Goal: Transaction & Acquisition: Purchase product/service

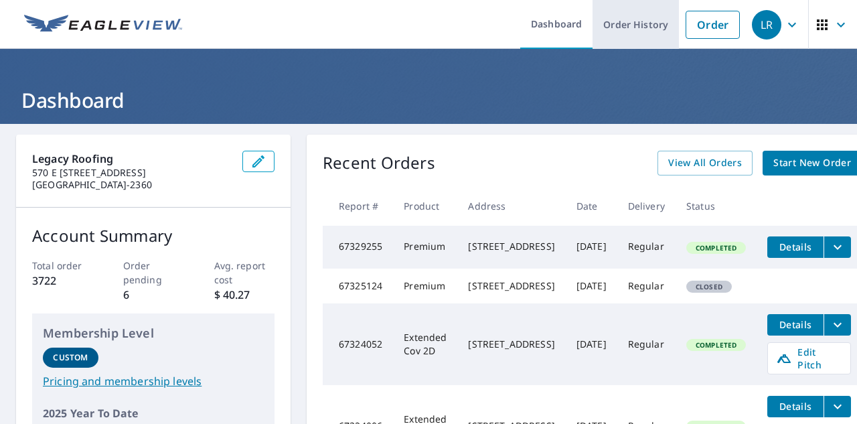
click at [656, 31] on link "Order History" at bounding box center [635, 24] width 86 height 49
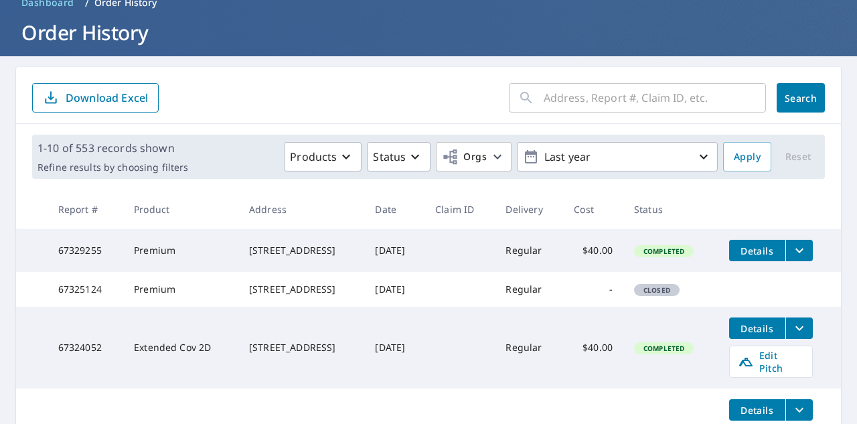
scroll to position [96, 0]
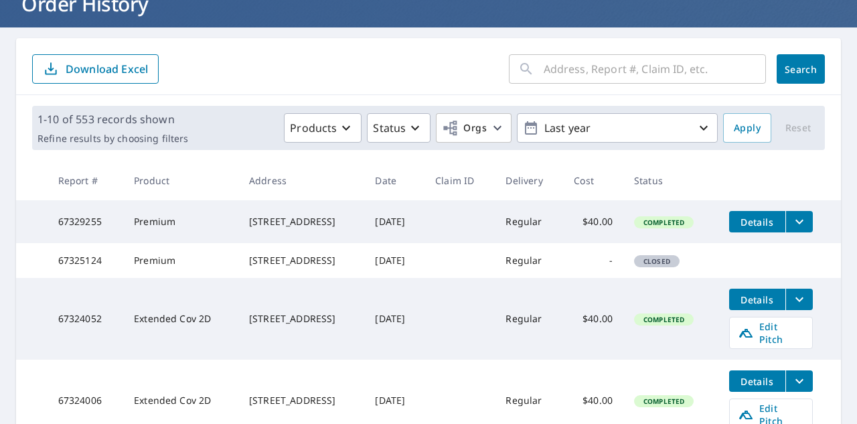
click at [772, 228] on button "Details" at bounding box center [757, 221] width 56 height 21
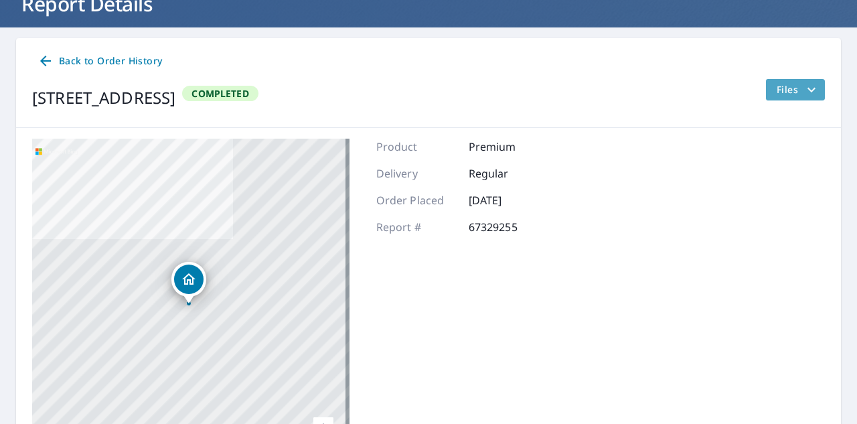
click at [803, 90] on icon "filesDropdownBtn-67329255" at bounding box center [811, 90] width 16 height 16
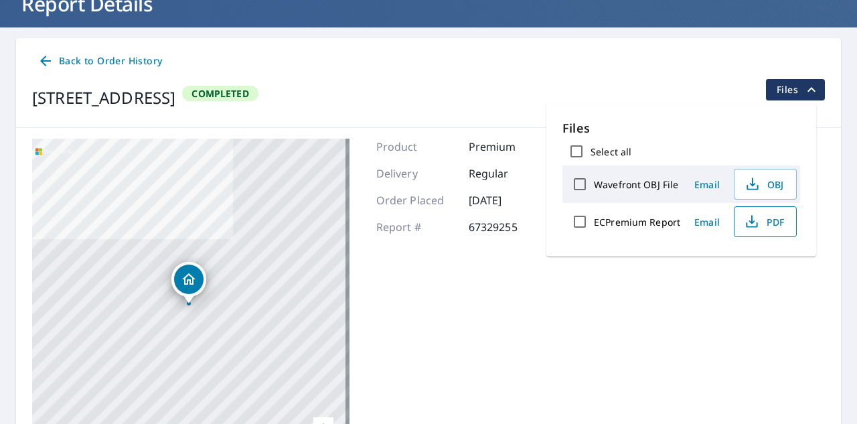
click at [773, 230] on button "PDF" at bounding box center [765, 221] width 63 height 31
click at [655, 54] on div "Back to Order History" at bounding box center [428, 61] width 793 height 25
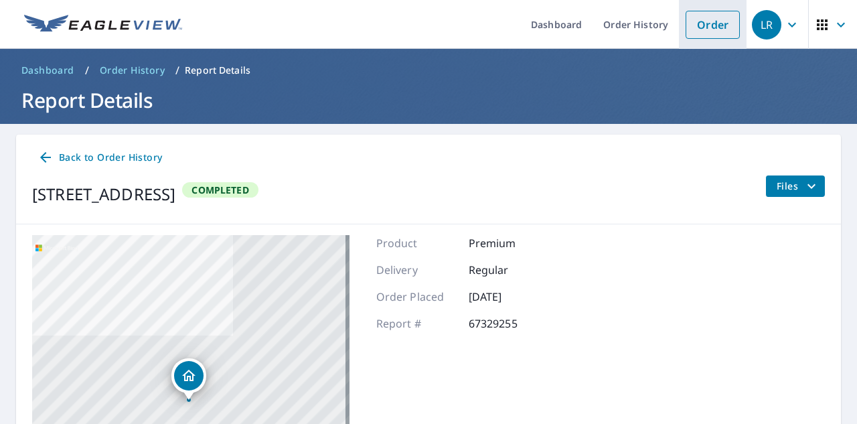
click at [709, 31] on link "Order" at bounding box center [713, 25] width 54 height 28
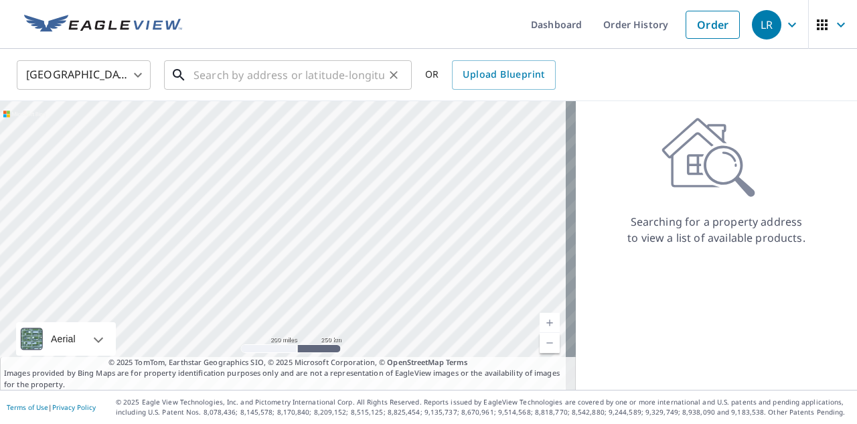
click at [228, 80] on input "text" at bounding box center [288, 74] width 191 height 37
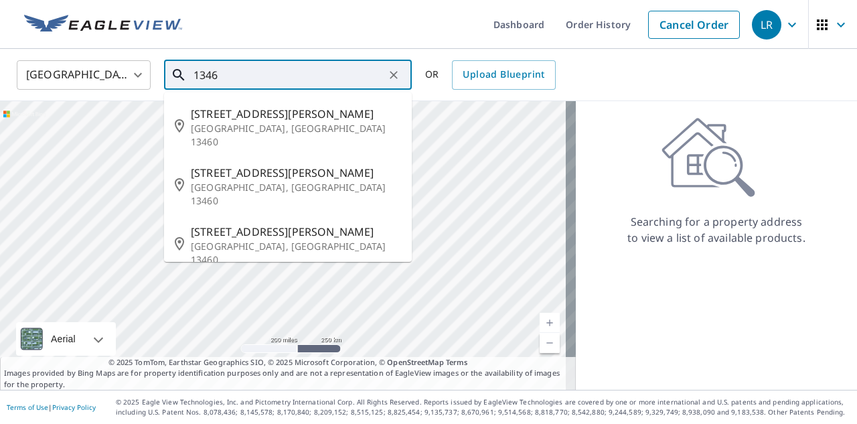
click at [228, 80] on input "1346" at bounding box center [288, 74] width 191 height 37
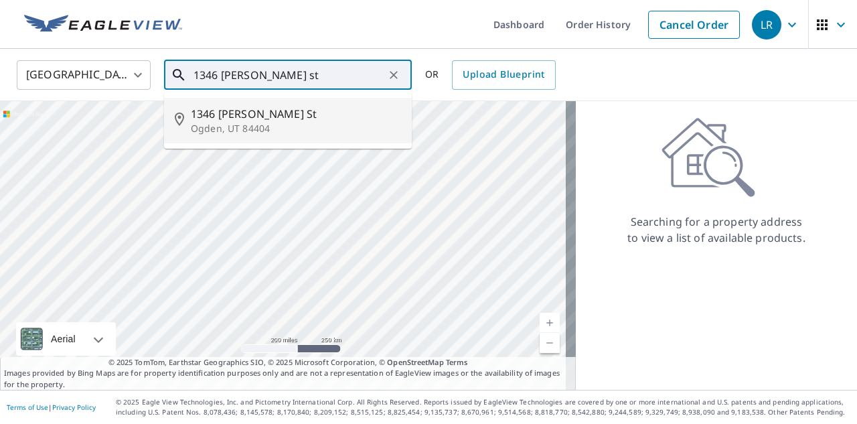
click at [228, 133] on p "Ogden, UT 84404" at bounding box center [296, 128] width 210 height 13
type input "1346 [PERSON_NAME][GEOGRAPHIC_DATA]"
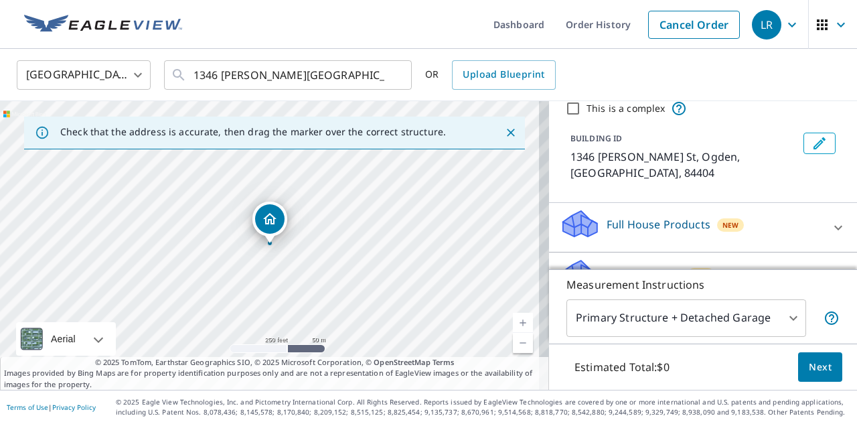
scroll to position [143, 0]
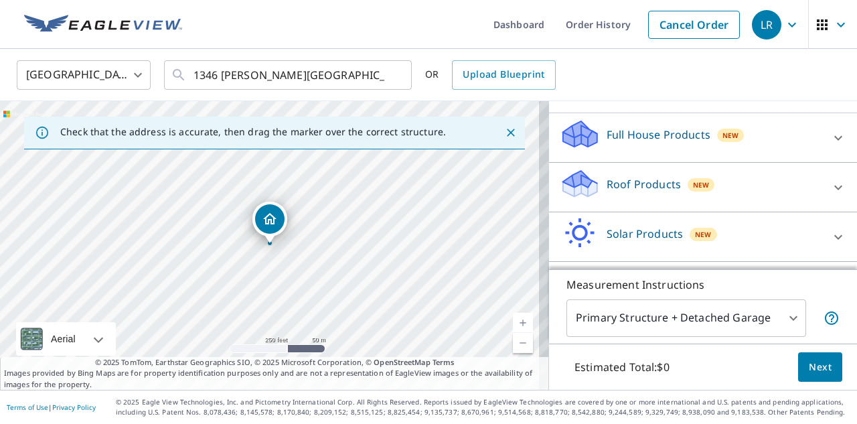
click at [830, 179] on icon at bounding box center [838, 187] width 16 height 16
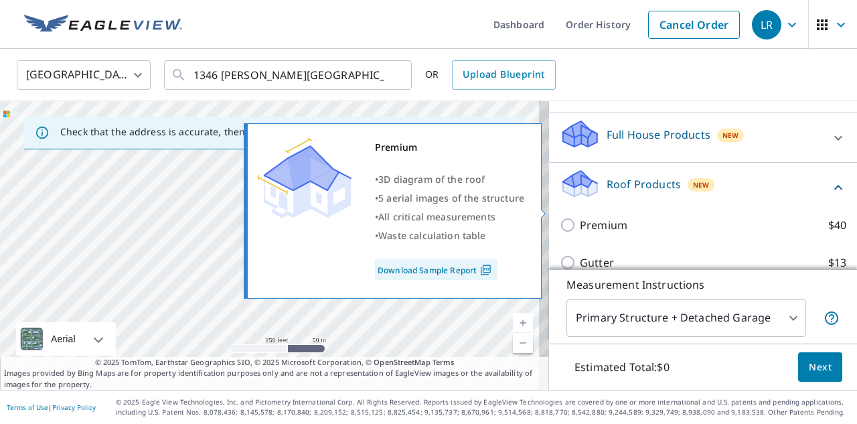
click at [560, 217] on input "Premium $40" at bounding box center [570, 225] width 20 height 16
checkbox input "true"
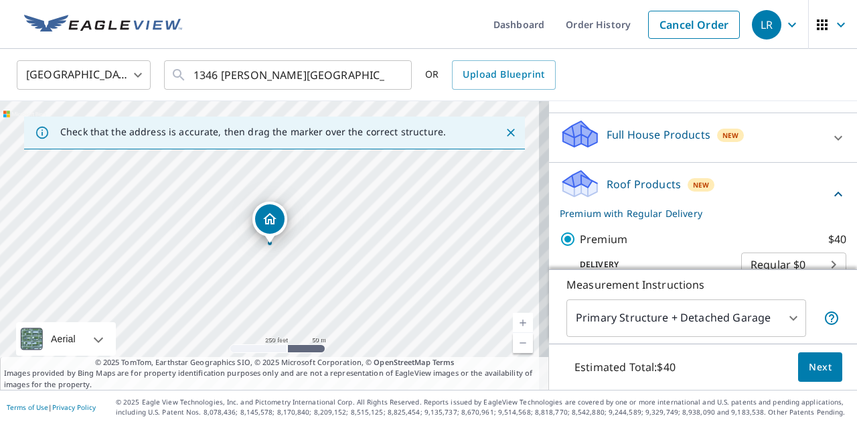
click at [815, 376] on button "Next" at bounding box center [820, 367] width 44 height 30
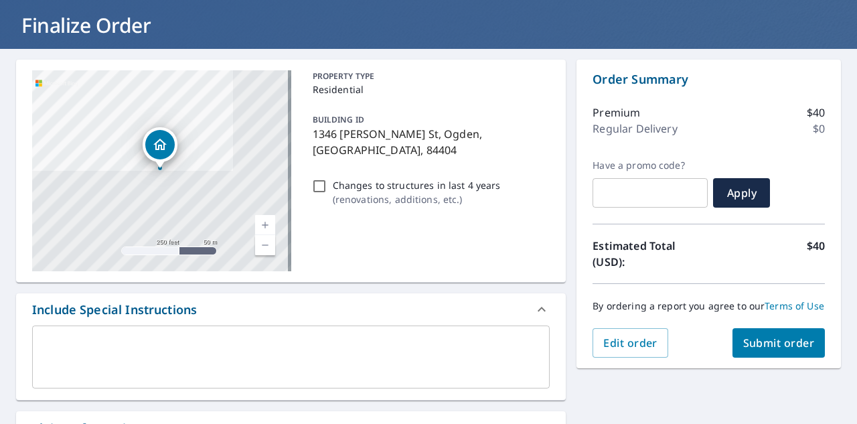
scroll to position [293, 0]
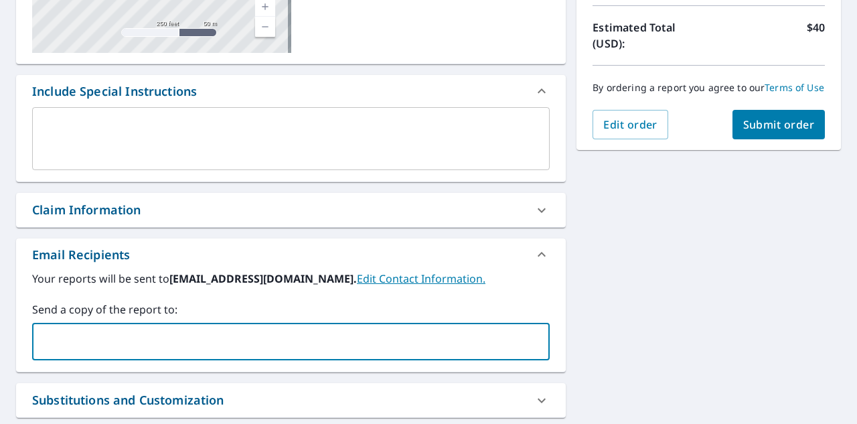
type input "[EMAIL_ADDRESS][DOMAIN_NAME]"
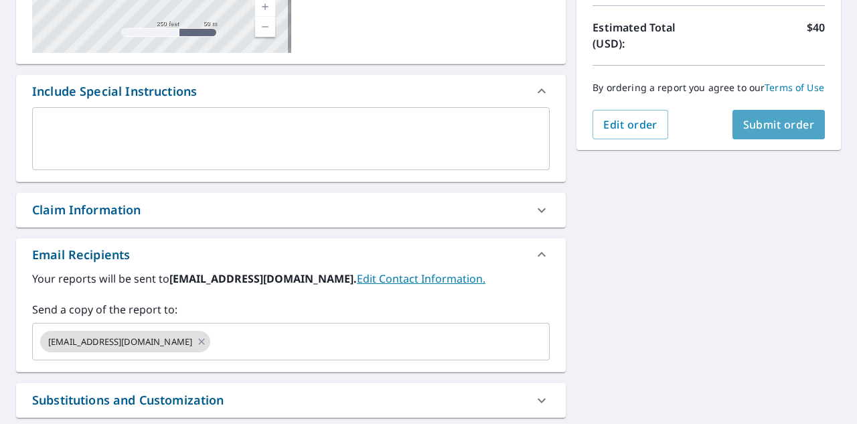
click at [767, 132] on span "Submit order" at bounding box center [779, 124] width 72 height 15
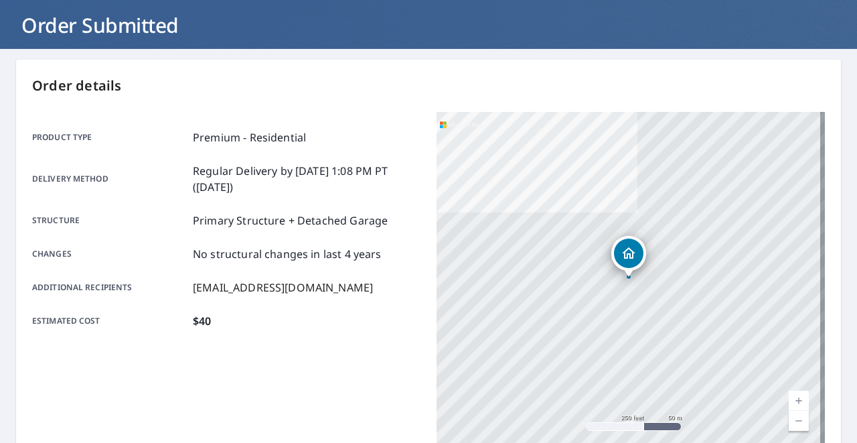
scroll to position [56, 0]
